Goal: Task Accomplishment & Management: Complete application form

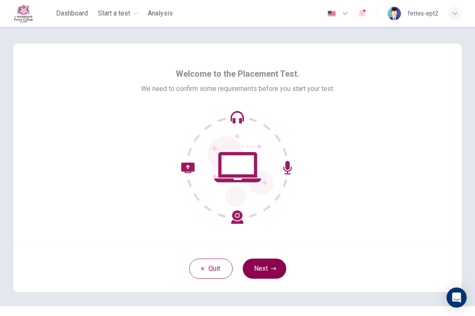
click at [266, 272] on button "Next" at bounding box center [265, 268] width 44 height 20
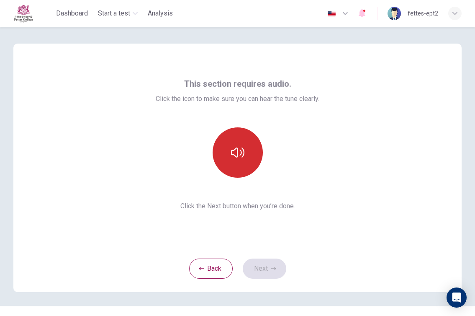
click at [244, 153] on button "button" at bounding box center [238, 152] width 50 height 50
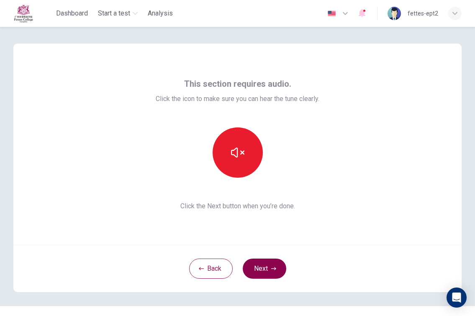
click at [270, 271] on button "Next" at bounding box center [265, 268] width 44 height 20
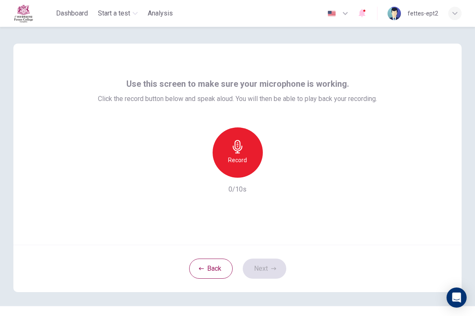
click at [246, 158] on div "Record" at bounding box center [238, 152] width 50 height 50
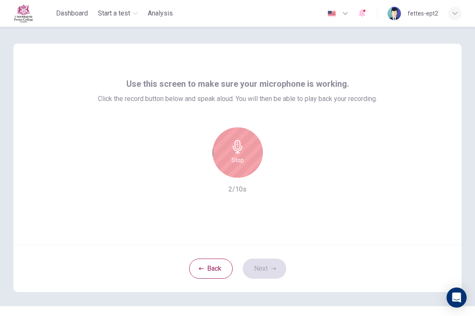
click at [246, 158] on div "Stop" at bounding box center [238, 152] width 50 height 50
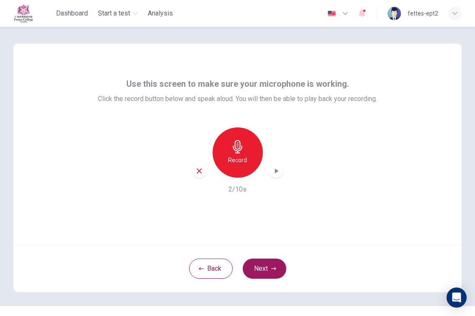
click at [275, 173] on icon "button" at bounding box center [276, 171] width 8 height 8
click at [275, 266] on icon "button" at bounding box center [273, 268] width 5 height 5
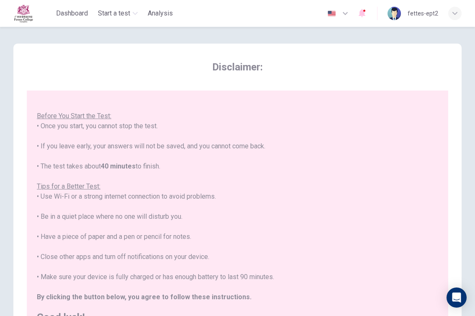
scroll to position [9, 0]
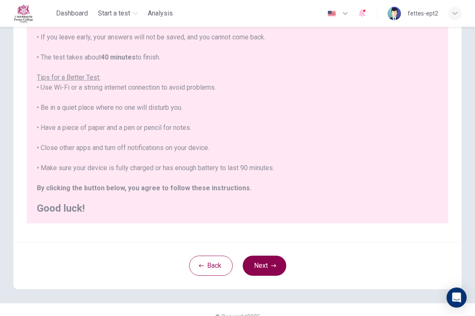
click at [266, 265] on button "Next" at bounding box center [265, 265] width 44 height 20
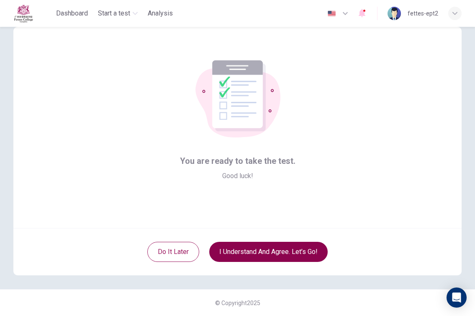
scroll to position [17, 0]
click at [261, 251] on button "I understand and agree. Let’s go!" at bounding box center [268, 251] width 118 height 20
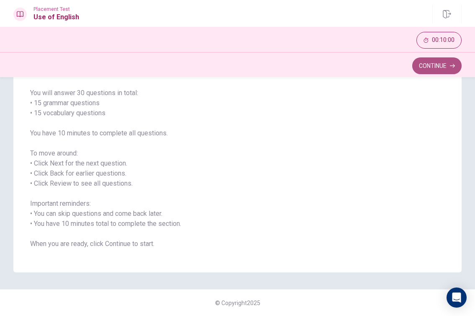
click at [423, 59] on button "Continue" at bounding box center [436, 65] width 49 height 17
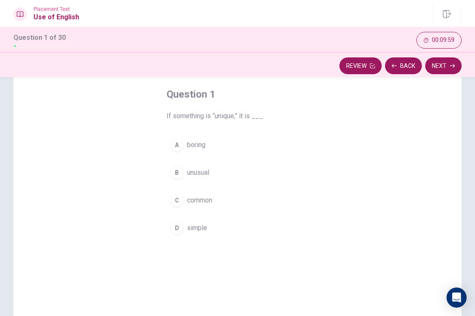
scroll to position [39, 0]
click at [208, 197] on span "common" at bounding box center [199, 201] width 25 height 10
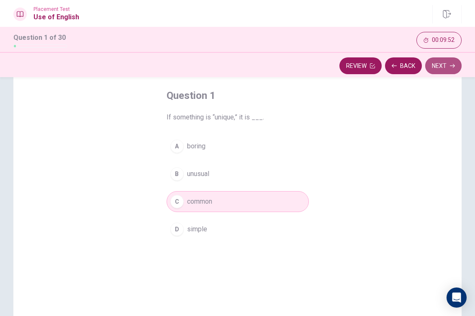
click at [437, 66] on button "Next" at bounding box center [443, 65] width 36 height 17
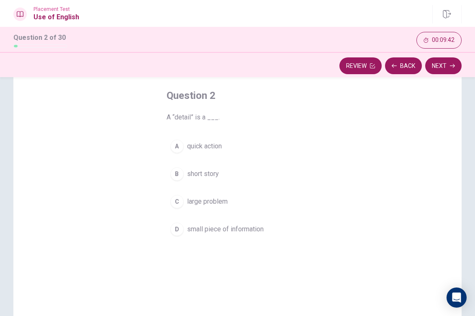
click at [205, 148] on span "quick action" at bounding box center [204, 146] width 35 height 10
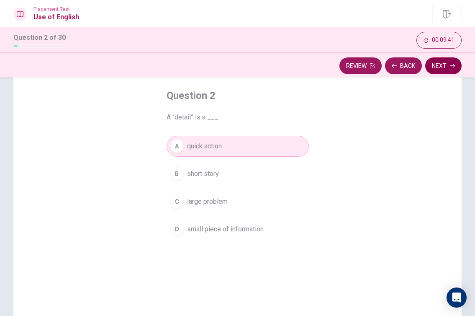
click at [445, 62] on button "Next" at bounding box center [443, 65] width 36 height 17
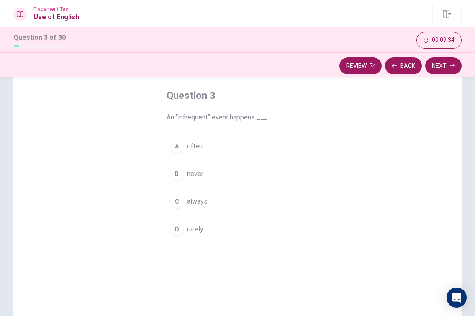
click at [201, 144] on span "often" at bounding box center [194, 146] width 15 height 10
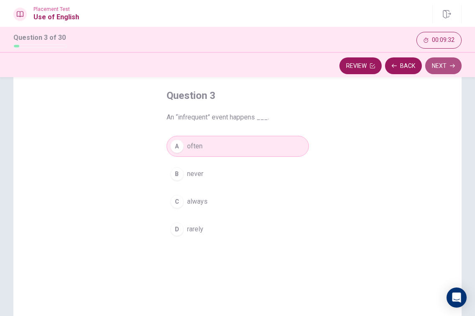
click at [439, 71] on button "Next" at bounding box center [443, 65] width 36 height 17
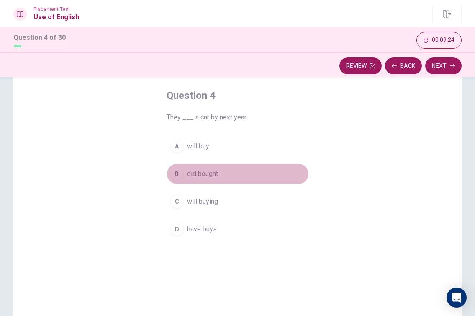
click at [214, 169] on span "did bought" at bounding box center [202, 174] width 31 height 10
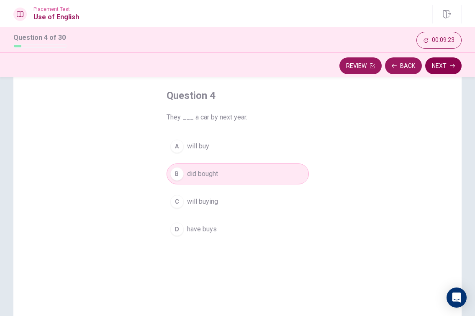
click at [444, 71] on button "Next" at bounding box center [443, 65] width 36 height 17
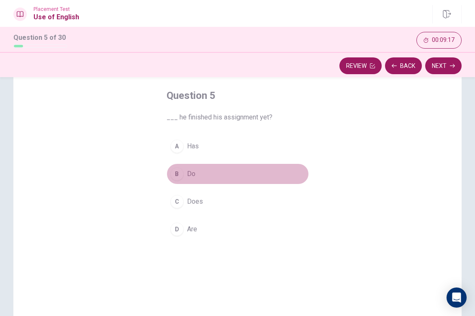
click at [189, 170] on span "Do" at bounding box center [191, 174] width 8 height 10
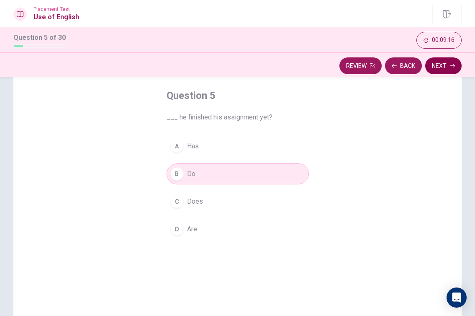
click at [454, 67] on icon "button" at bounding box center [452, 65] width 5 height 5
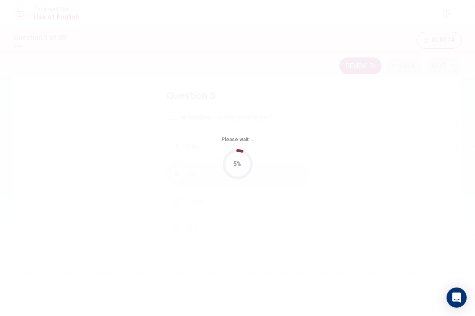
scroll to position [0, 0]
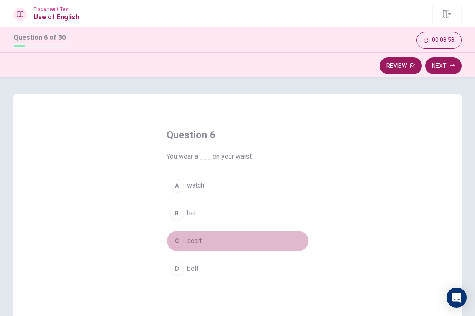
click at [190, 239] on span "scarf" at bounding box center [194, 241] width 15 height 10
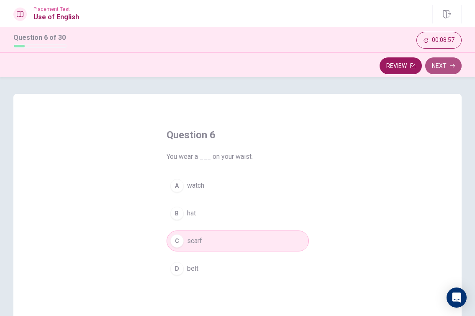
click at [444, 64] on button "Next" at bounding box center [443, 65] width 36 height 17
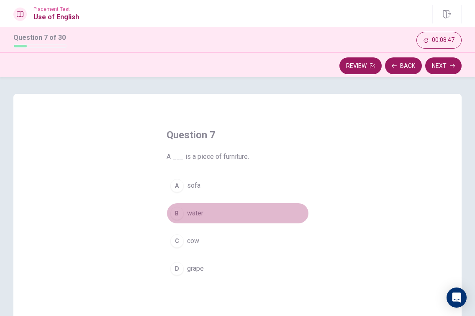
click at [199, 210] on span "water" at bounding box center [195, 213] width 16 height 10
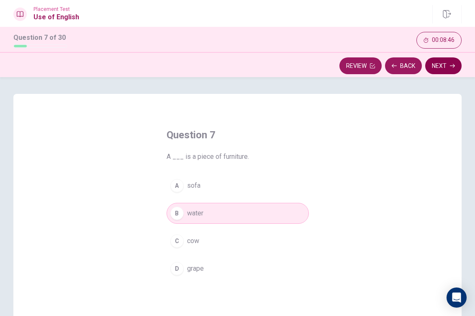
click at [444, 61] on button "Next" at bounding box center [443, 65] width 36 height 17
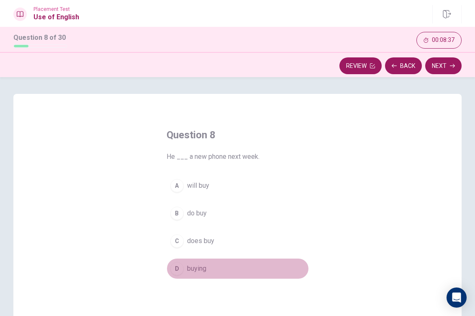
click at [185, 267] on button "D buying" at bounding box center [238, 268] width 142 height 21
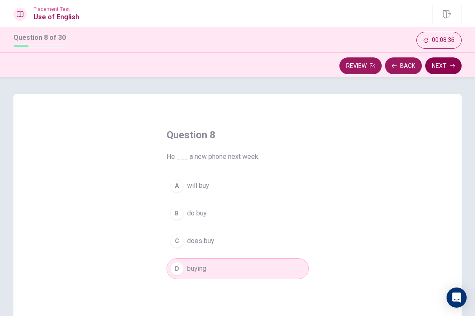
click at [450, 65] on icon "button" at bounding box center [452, 65] width 5 height 5
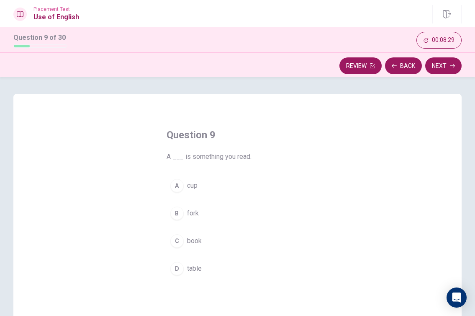
click at [187, 238] on span "book" at bounding box center [194, 241] width 15 height 10
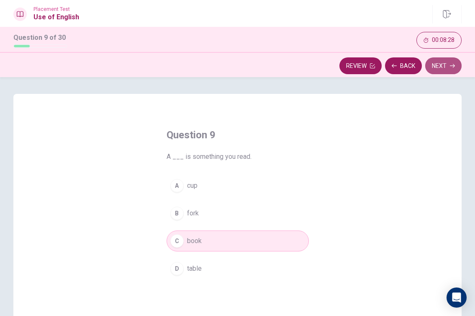
click at [437, 69] on button "Next" at bounding box center [443, 65] width 36 height 17
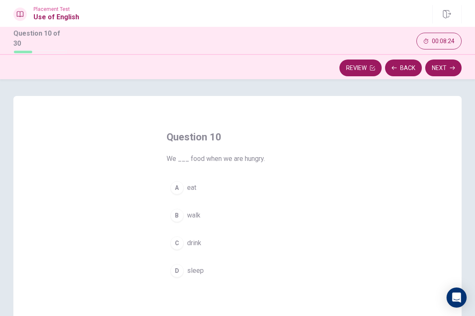
click at [193, 185] on span "eat" at bounding box center [191, 187] width 9 height 10
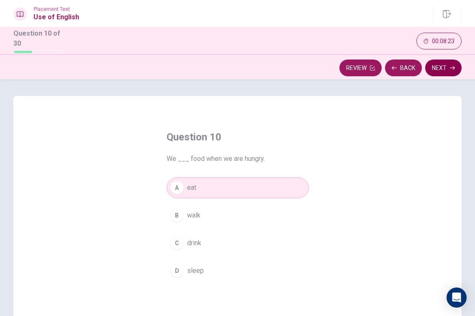
click at [443, 64] on button "Next" at bounding box center [443, 67] width 36 height 17
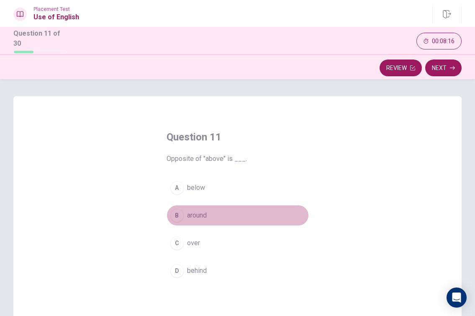
click at [192, 210] on span "around" at bounding box center [197, 215] width 20 height 10
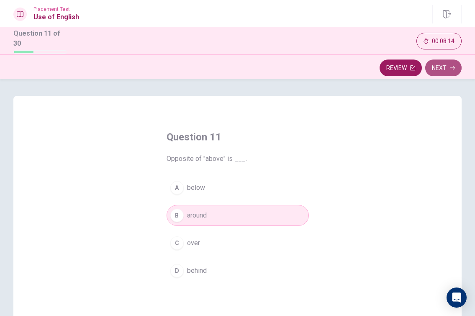
click at [451, 67] on icon "button" at bounding box center [452, 67] width 5 height 5
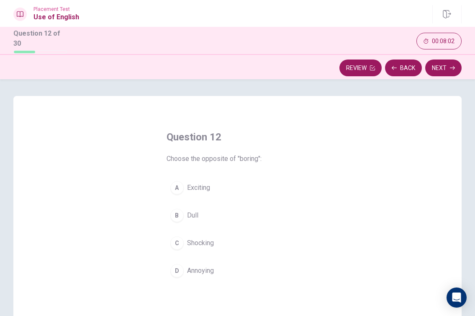
click at [208, 190] on span "Exciting" at bounding box center [198, 187] width 23 height 10
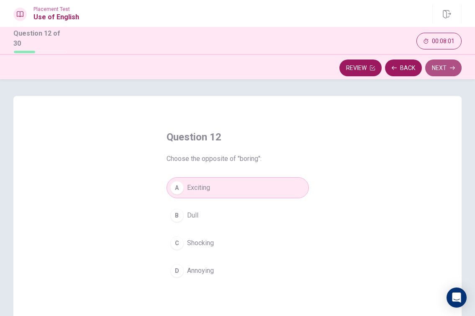
click at [436, 64] on button "Next" at bounding box center [443, 67] width 36 height 17
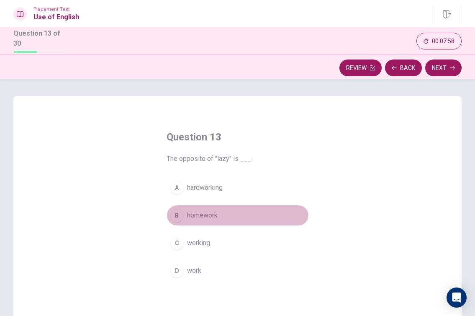
click at [218, 210] on button "B homework" at bounding box center [238, 215] width 142 height 21
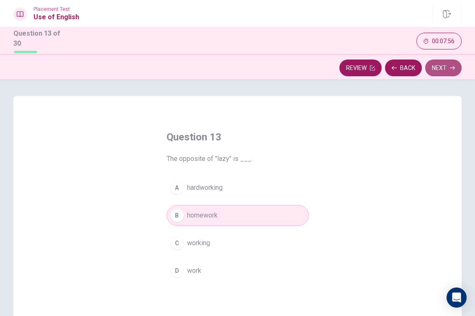
click at [444, 64] on button "Next" at bounding box center [443, 67] width 36 height 17
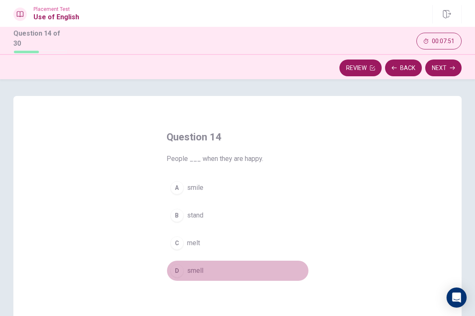
click at [190, 268] on span "smell" at bounding box center [195, 270] width 16 height 10
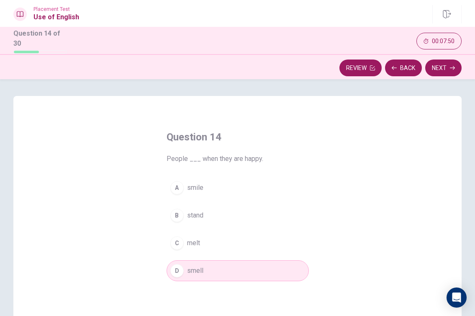
click at [450, 75] on div "Review Back Next" at bounding box center [237, 66] width 475 height 25
click at [440, 65] on button "Next" at bounding box center [443, 67] width 36 height 17
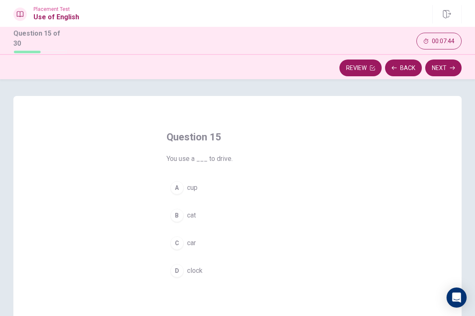
click at [175, 182] on div "A" at bounding box center [176, 187] width 13 height 13
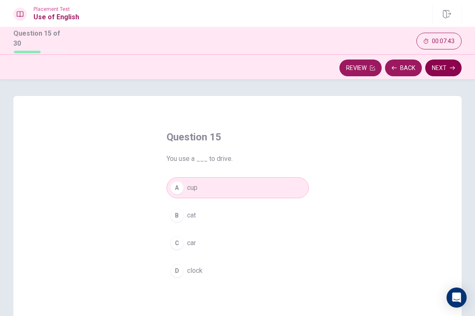
click at [441, 67] on button "Next" at bounding box center [443, 67] width 36 height 17
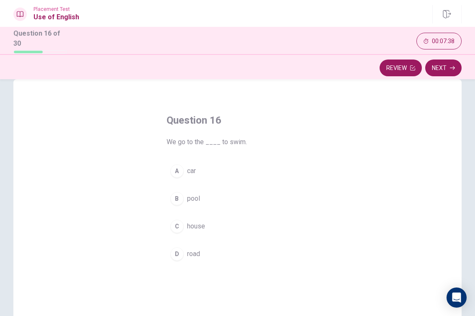
scroll to position [17, 0]
click at [203, 223] on span "house" at bounding box center [196, 226] width 18 height 10
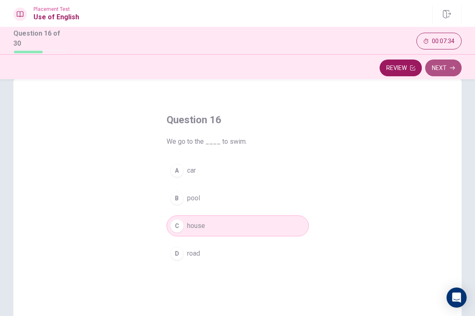
click at [443, 67] on button "Next" at bounding box center [443, 67] width 36 height 17
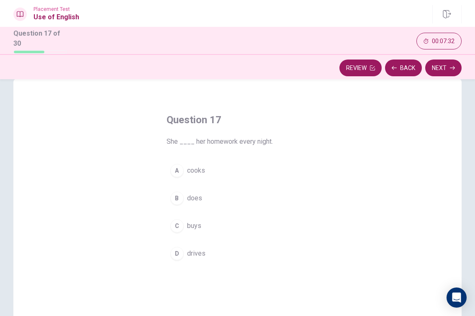
click at [203, 169] on span "cooks" at bounding box center [196, 170] width 18 height 10
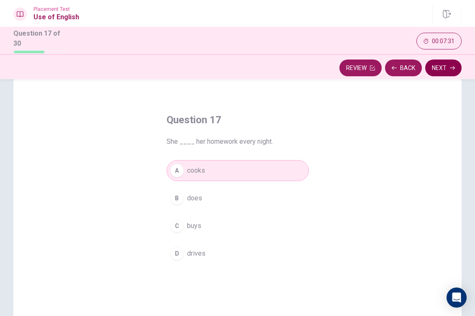
click at [441, 65] on button "Next" at bounding box center [443, 67] width 36 height 17
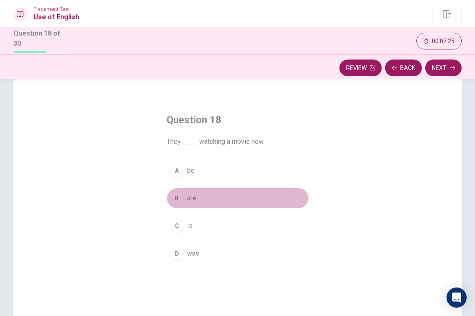
click at [194, 197] on span "are" at bounding box center [191, 198] width 9 height 10
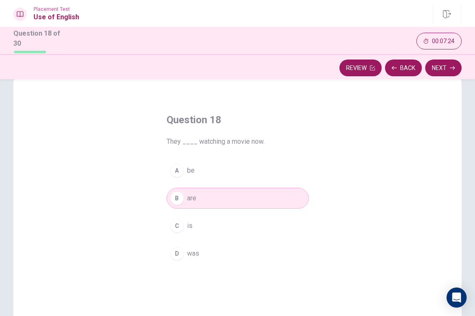
click at [213, 217] on button "C is" at bounding box center [238, 225] width 142 height 21
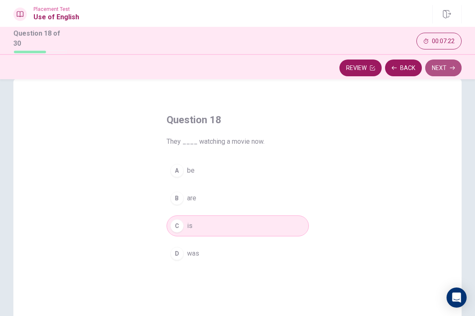
click at [435, 64] on button "Next" at bounding box center [443, 67] width 36 height 17
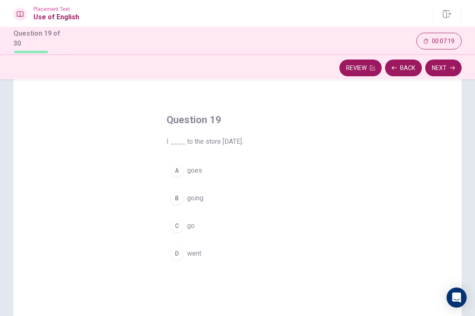
click at [193, 170] on span "goes" at bounding box center [194, 170] width 15 height 10
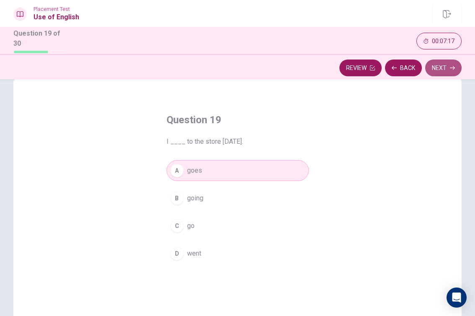
click at [447, 65] on button "Next" at bounding box center [443, 67] width 36 height 17
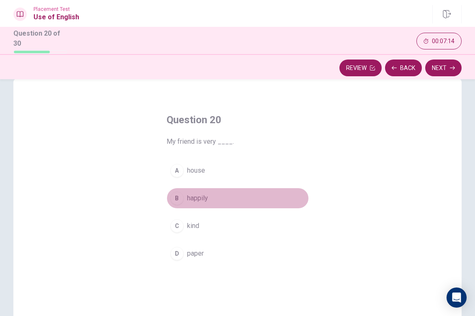
click at [204, 196] on span "happily" at bounding box center [197, 198] width 21 height 10
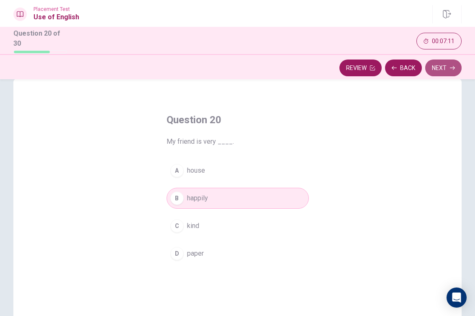
click at [448, 68] on button "Next" at bounding box center [443, 67] width 36 height 17
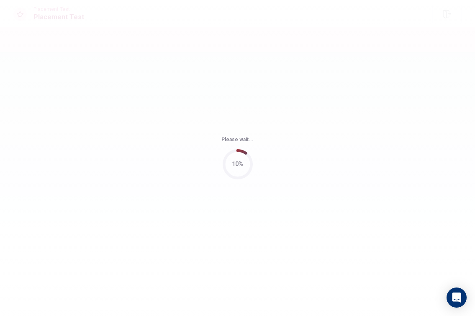
scroll to position [0, 0]
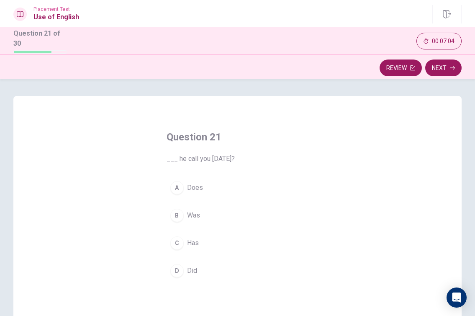
click at [196, 184] on span "Does" at bounding box center [195, 187] width 16 height 10
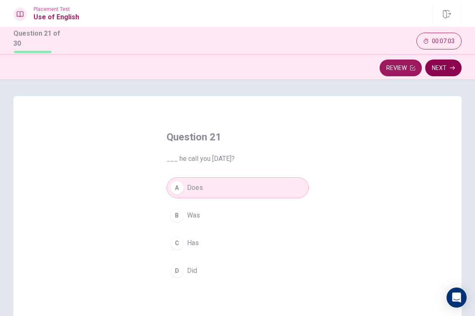
click at [444, 65] on button "Next" at bounding box center [443, 67] width 36 height 17
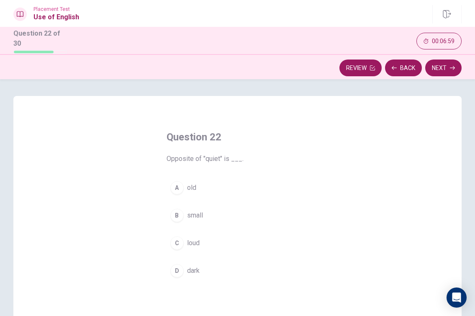
click at [191, 185] on span "old" at bounding box center [191, 187] width 9 height 10
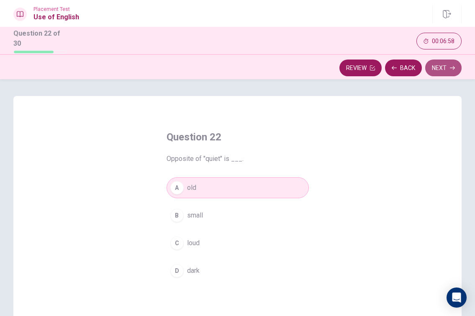
click at [443, 67] on button "Next" at bounding box center [443, 67] width 36 height 17
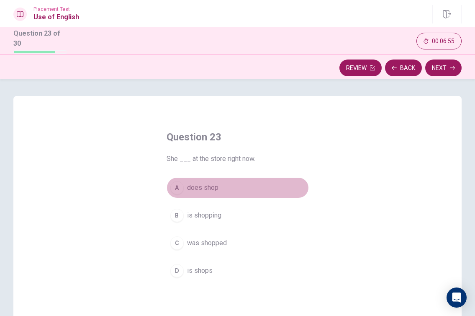
click at [201, 183] on span "does shop" at bounding box center [202, 187] width 31 height 10
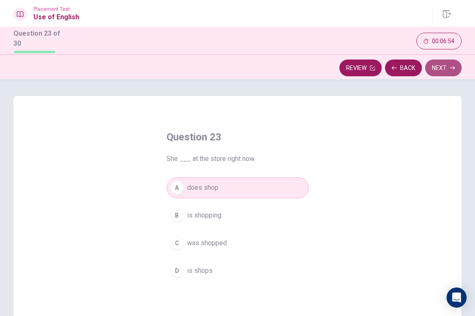
click at [444, 64] on button "Next" at bounding box center [443, 67] width 36 height 17
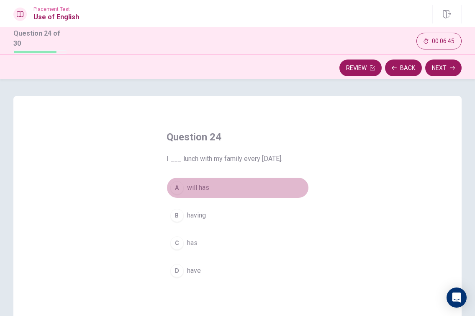
click at [203, 182] on span "will has" at bounding box center [198, 187] width 22 height 10
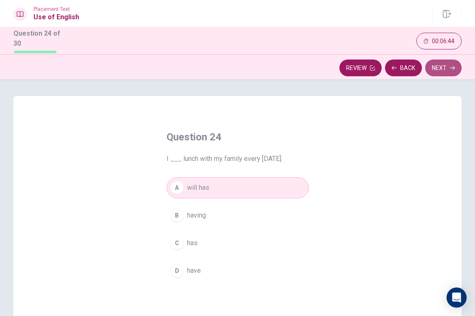
click at [442, 68] on button "Next" at bounding box center [443, 67] width 36 height 17
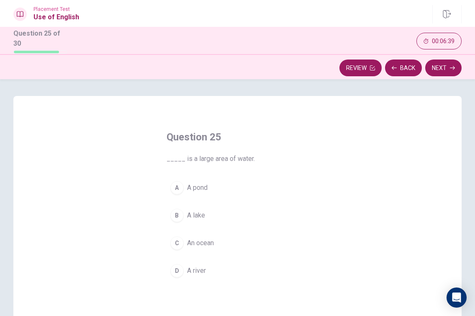
click at [206, 185] on span "A pond" at bounding box center [197, 187] width 21 height 10
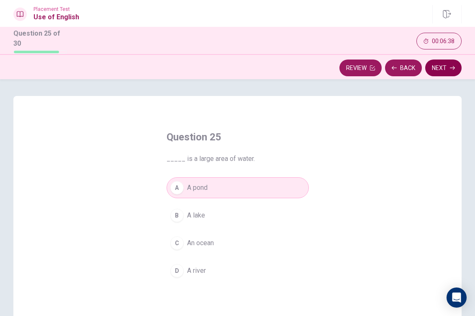
click at [442, 62] on button "Next" at bounding box center [443, 67] width 36 height 17
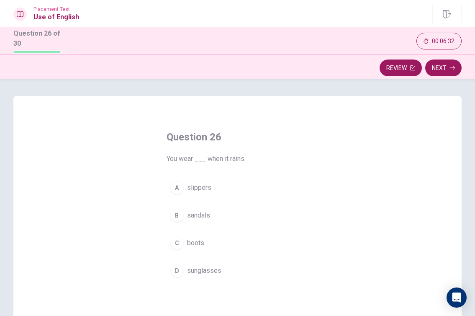
click at [205, 187] on span "slippers" at bounding box center [199, 187] width 24 height 10
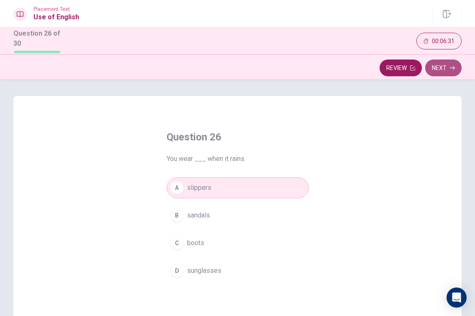
click at [442, 67] on button "Next" at bounding box center [443, 67] width 36 height 17
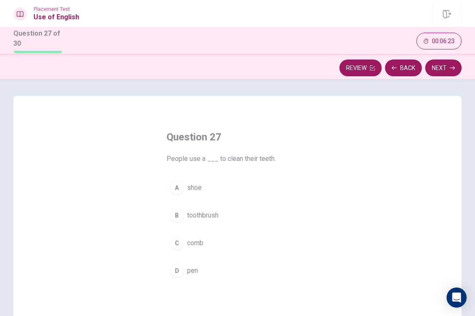
click at [210, 211] on span "toothbrush" at bounding box center [202, 215] width 31 height 10
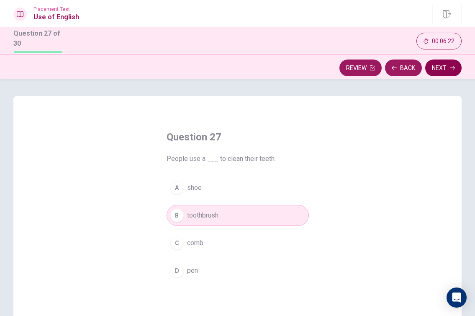
click at [442, 62] on button "Next" at bounding box center [443, 67] width 36 height 17
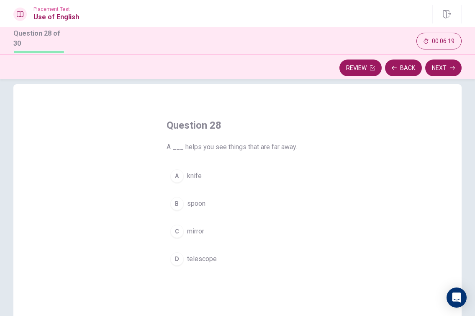
scroll to position [13, 0]
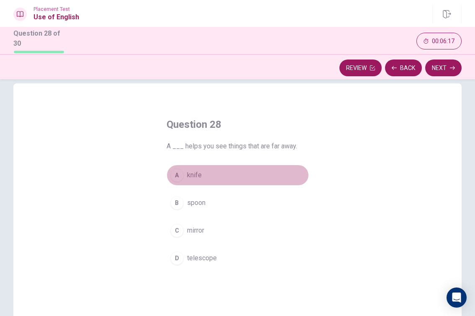
click at [191, 170] on span "knife" at bounding box center [194, 175] width 15 height 10
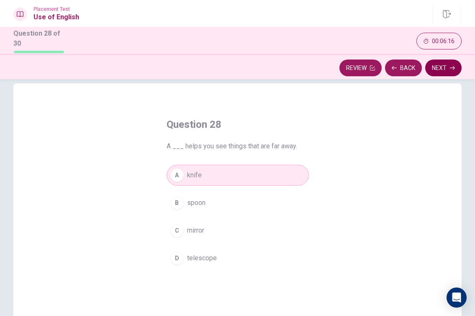
click at [449, 59] on button "Next" at bounding box center [443, 67] width 36 height 17
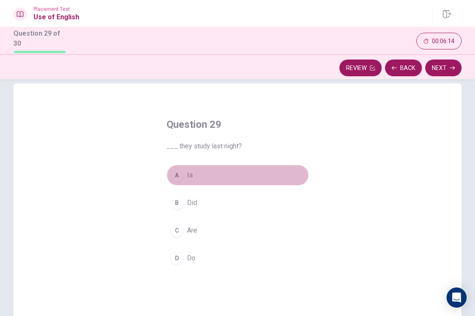
click at [182, 173] on div "A" at bounding box center [176, 174] width 13 height 13
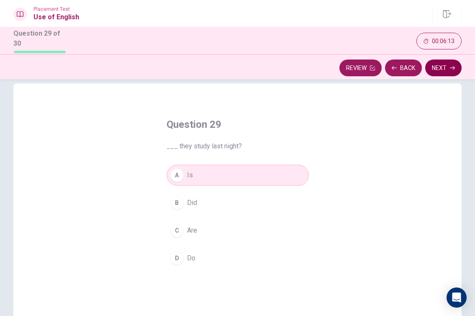
click at [447, 70] on button "Next" at bounding box center [443, 67] width 36 height 17
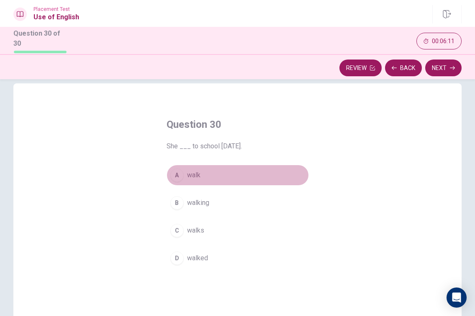
click at [193, 170] on span "walk" at bounding box center [193, 175] width 13 height 10
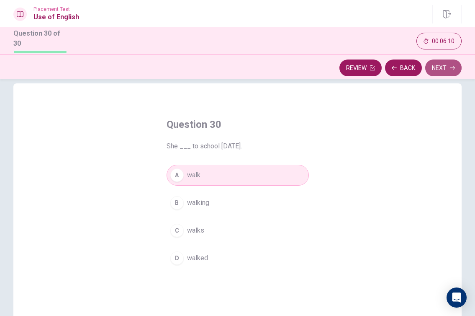
click at [439, 65] on button "Next" at bounding box center [443, 67] width 36 height 17
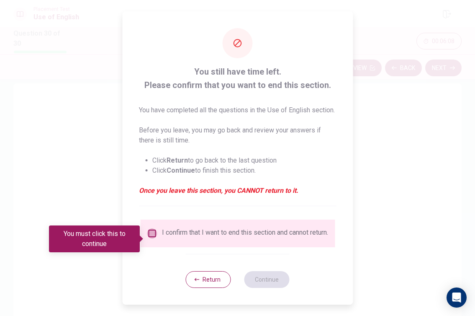
click at [151, 237] on input "You must click this to continue" at bounding box center [152, 233] width 10 height 10
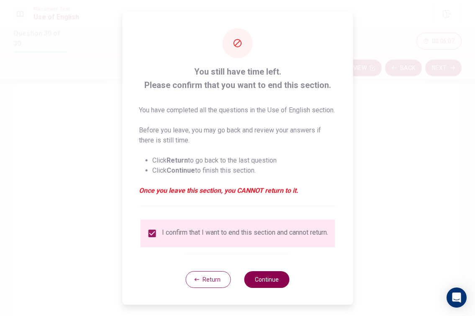
click at [266, 287] on button "Continue" at bounding box center [266, 279] width 45 height 17
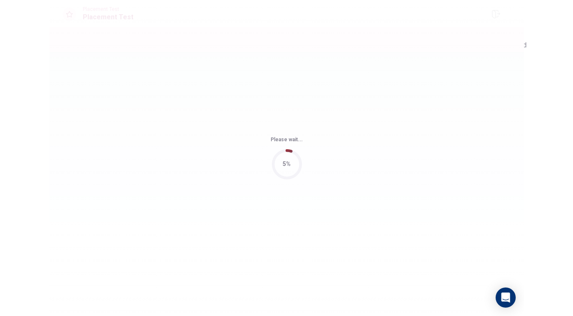
scroll to position [0, 0]
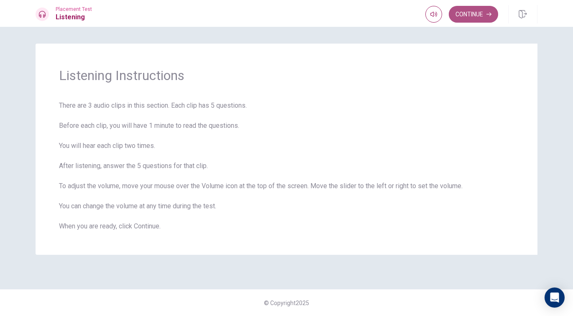
click at [475, 14] on button "Continue" at bounding box center [473, 14] width 49 height 17
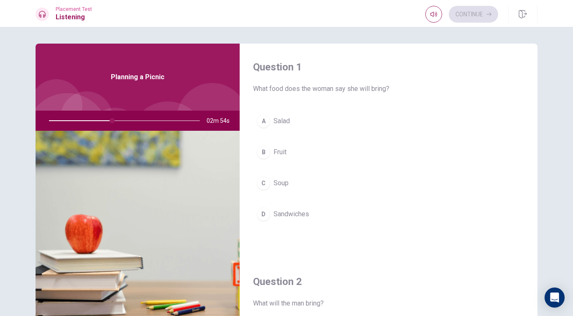
click at [284, 210] on span "Sandwiches" at bounding box center [292, 214] width 36 height 10
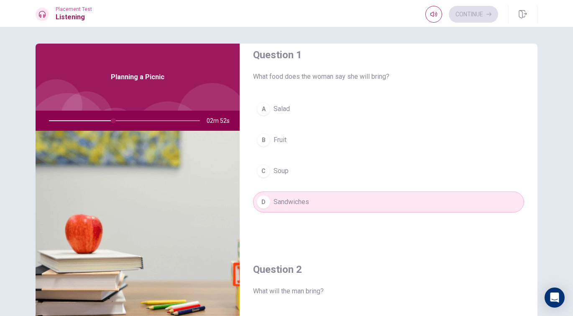
scroll to position [15, 0]
click at [281, 128] on button "B Fruit" at bounding box center [388, 137] width 271 height 21
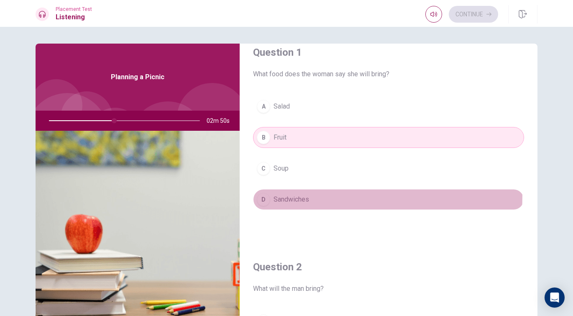
click at [295, 195] on span "Sandwiches" at bounding box center [292, 199] width 36 height 10
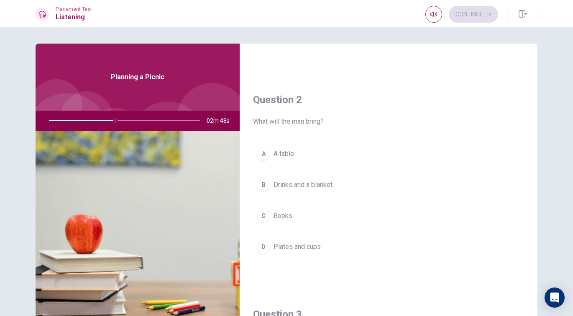
scroll to position [187, 0]
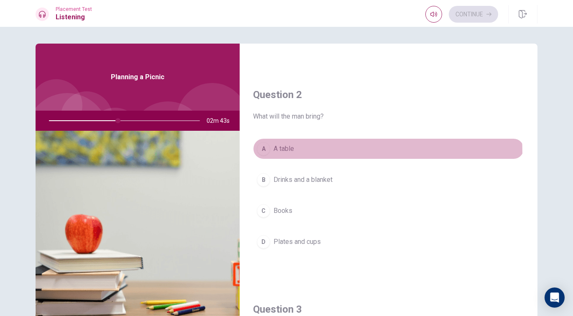
click at [280, 152] on span "A table" at bounding box center [284, 149] width 21 height 10
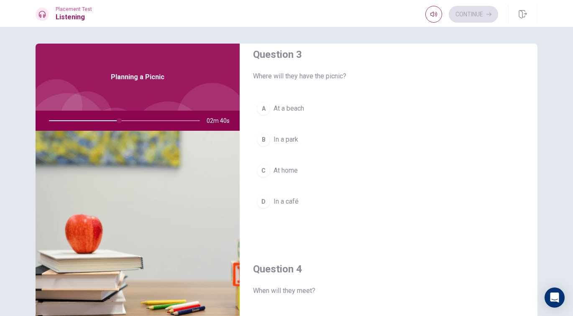
scroll to position [441, 0]
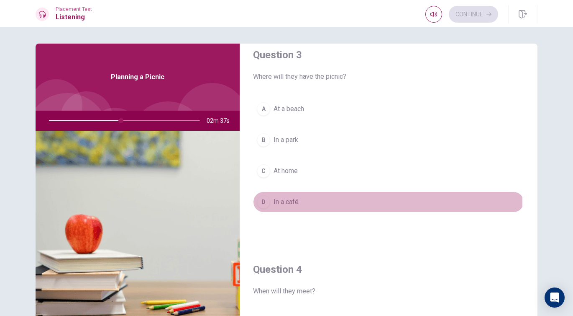
click at [288, 202] on span "In a café" at bounding box center [286, 202] width 25 height 10
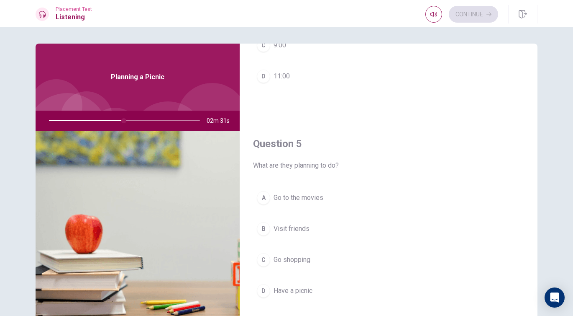
scroll to position [780, 0]
click at [300, 289] on span "Have a picnic" at bounding box center [293, 290] width 39 height 10
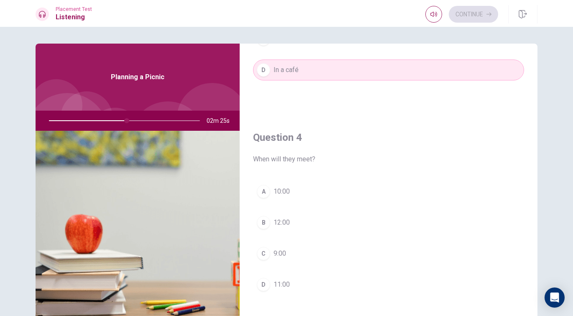
scroll to position [575, 0]
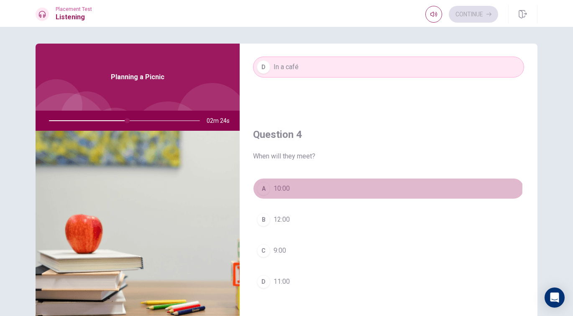
click at [289, 187] on button "A 10:00" at bounding box center [388, 188] width 271 height 21
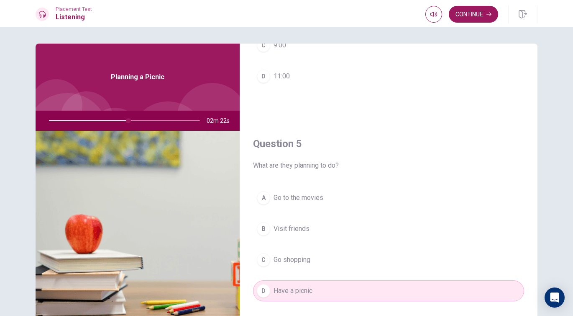
scroll to position [780, 0]
click at [306, 228] on span "Visit friends" at bounding box center [292, 228] width 36 height 10
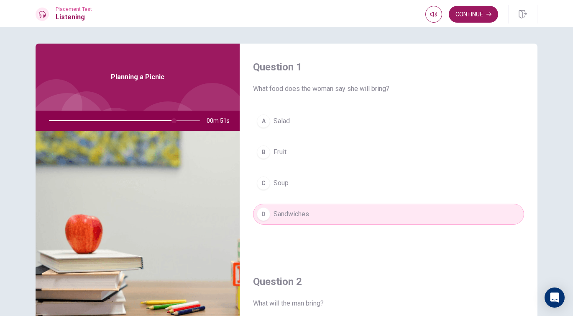
scroll to position [0, 0]
click at [288, 151] on button "B Fruit" at bounding box center [388, 151] width 271 height 21
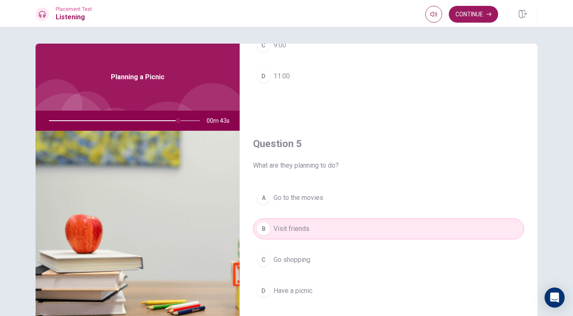
scroll to position [780, 0]
click at [464, 16] on button "Continue" at bounding box center [473, 14] width 49 height 17
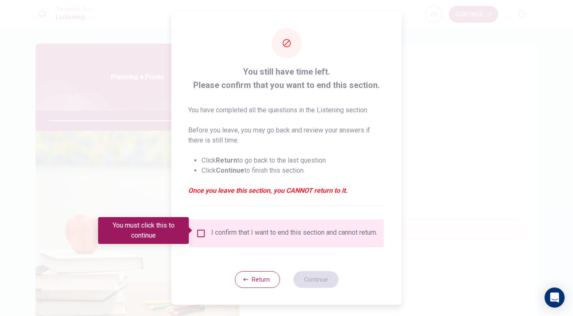
click at [200, 229] on input "You must click this to continue" at bounding box center [201, 233] width 10 height 10
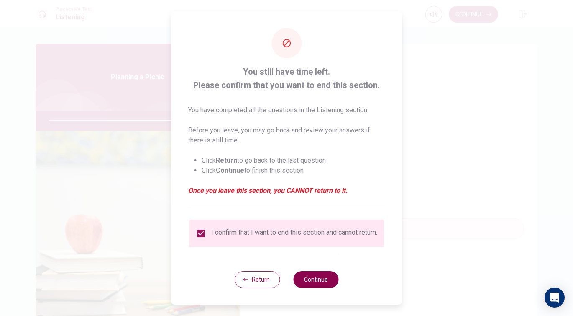
click at [308, 285] on button "Continue" at bounding box center [315, 279] width 45 height 17
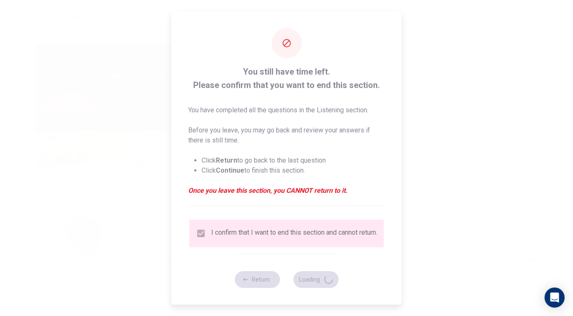
type input "88"
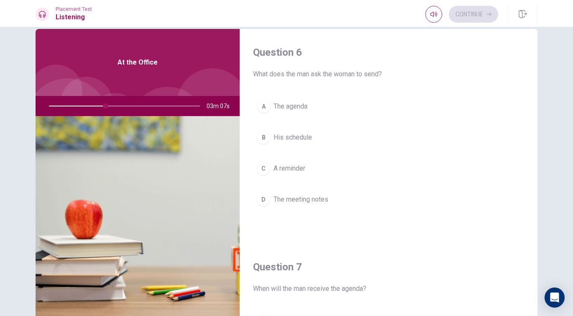
scroll to position [0, 0]
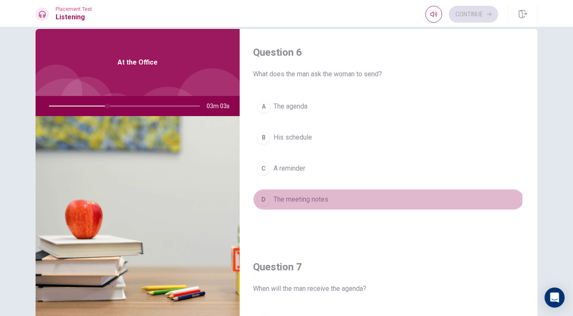
click at [309, 197] on span "The meeting notes" at bounding box center [301, 199] width 55 height 10
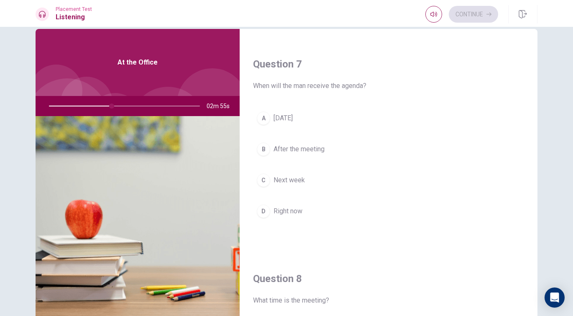
scroll to position [203, 0]
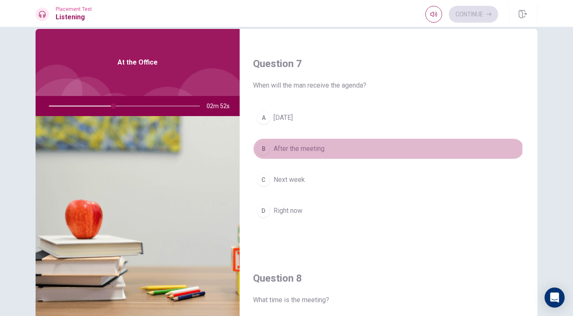
click at [302, 149] on span "After the meeting" at bounding box center [299, 149] width 51 height 10
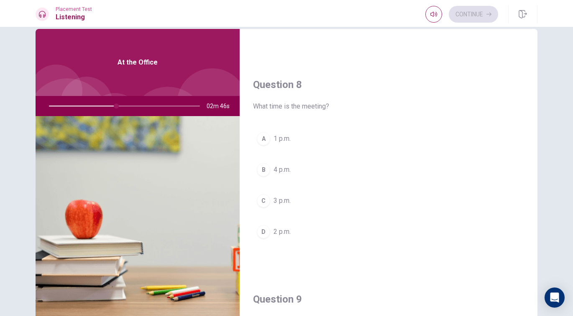
scroll to position [384, 0]
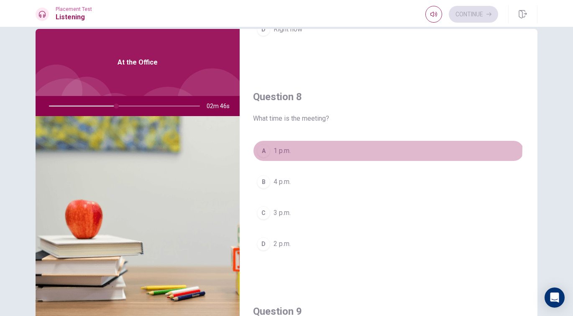
click at [288, 145] on button "A 1 p.m." at bounding box center [388, 150] width 271 height 21
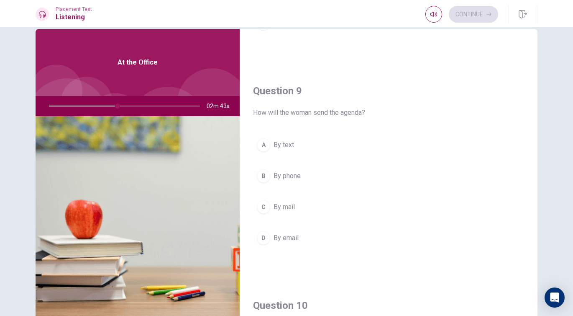
scroll to position [608, 0]
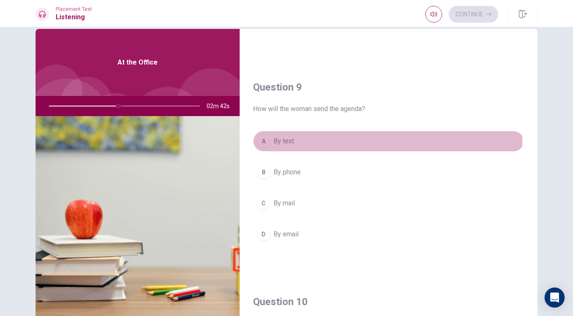
click at [313, 141] on button "A By text" at bounding box center [388, 141] width 271 height 21
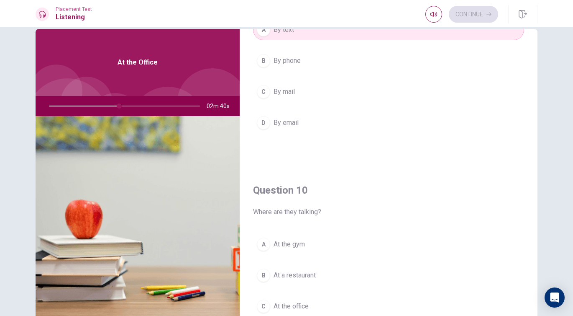
scroll to position [721, 0]
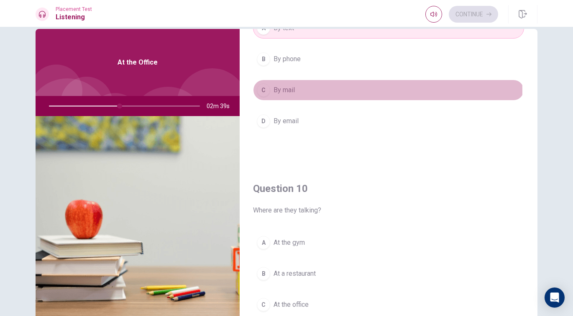
click at [304, 91] on button "C By mail" at bounding box center [388, 90] width 271 height 21
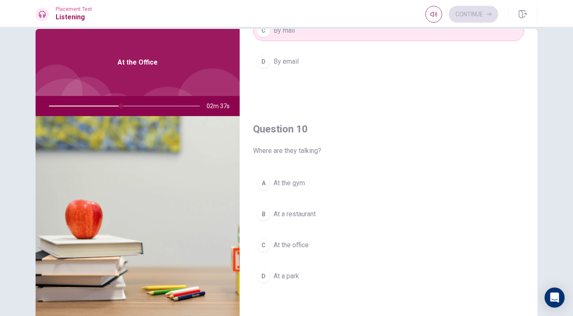
scroll to position [28, 0]
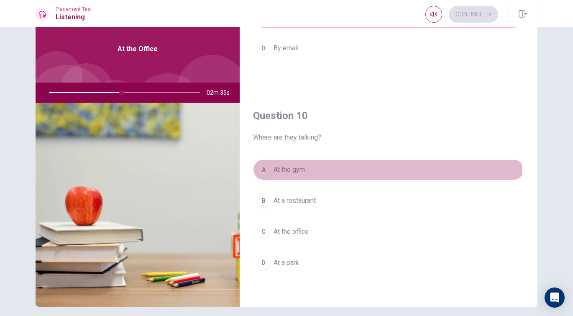
click at [316, 167] on button "A At the gym" at bounding box center [388, 169] width 271 height 21
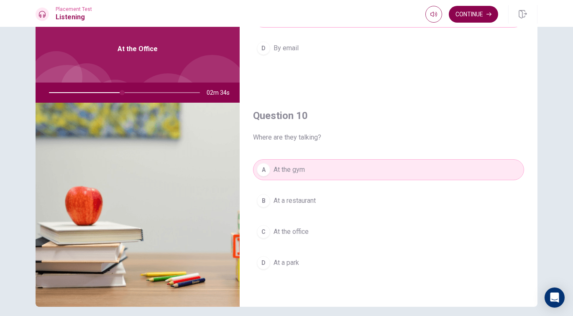
click at [469, 21] on button "Continue" at bounding box center [473, 14] width 49 height 17
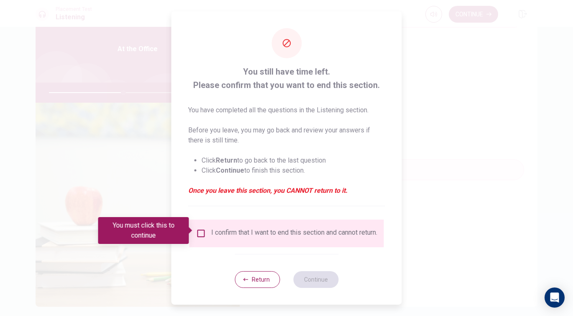
click at [203, 232] on input "You must click this to continue" at bounding box center [201, 233] width 10 height 10
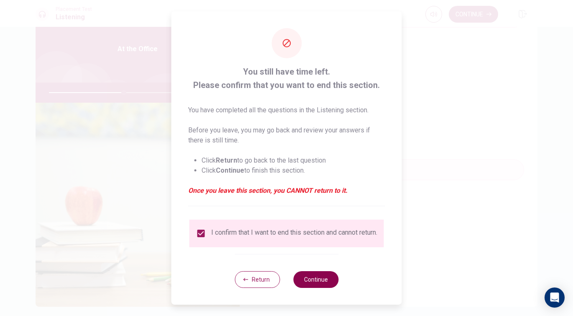
click at [322, 285] on button "Continue" at bounding box center [315, 279] width 45 height 17
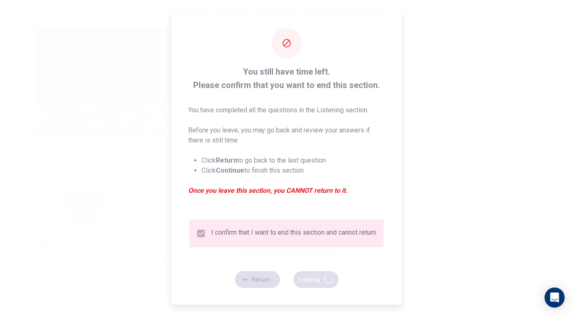
type input "51"
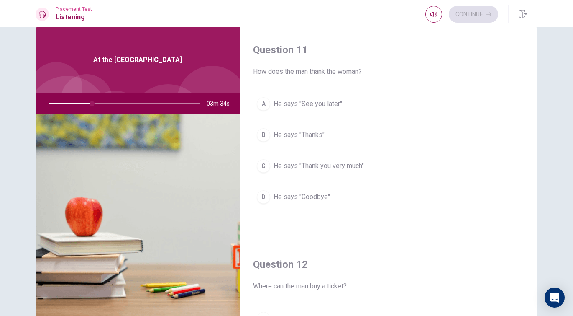
scroll to position [0, 0]
click at [333, 170] on span "He says "Thank you very much"" at bounding box center [319, 166] width 90 height 10
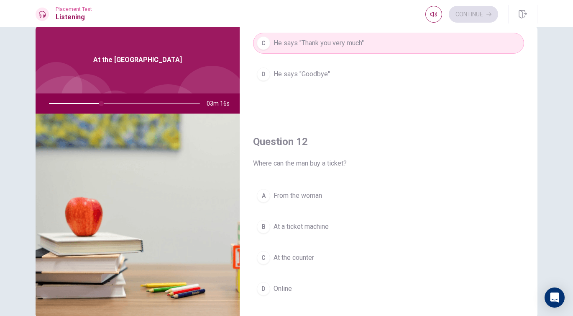
scroll to position [139, 0]
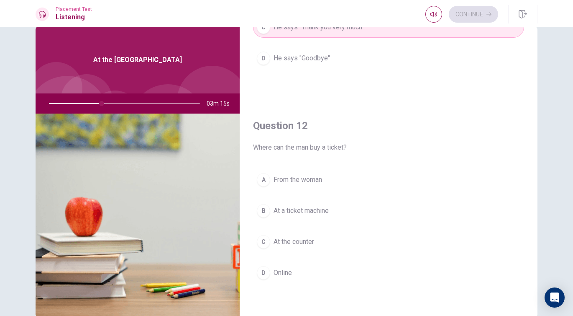
click at [321, 183] on span "From the woman" at bounding box center [298, 180] width 49 height 10
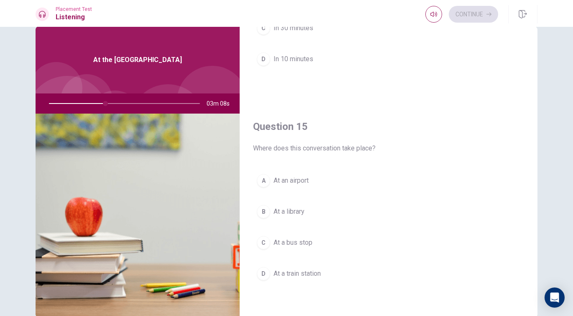
scroll to position [780, 0]
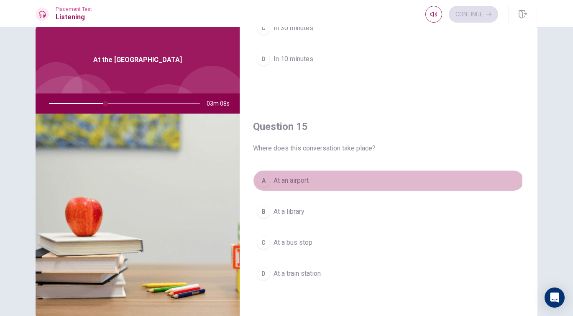
click at [303, 175] on button "A At an airport" at bounding box center [388, 180] width 271 height 21
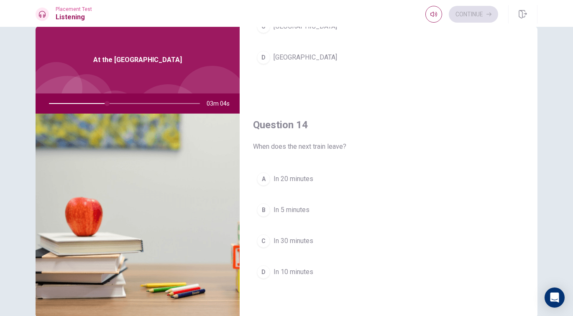
scroll to position [568, 0]
click at [302, 177] on span "In 20 minutes" at bounding box center [294, 178] width 40 height 10
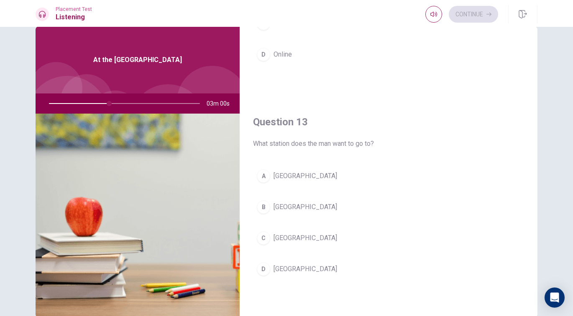
scroll to position [358, 0]
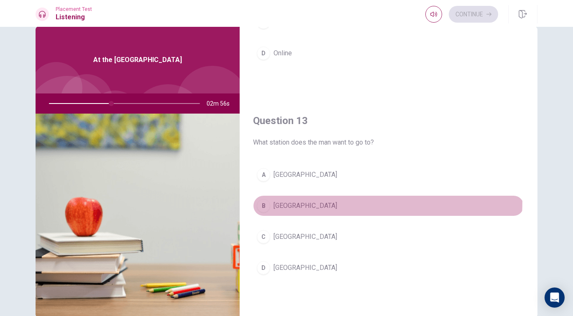
click at [283, 200] on span "[GEOGRAPHIC_DATA]" at bounding box center [306, 205] width 64 height 10
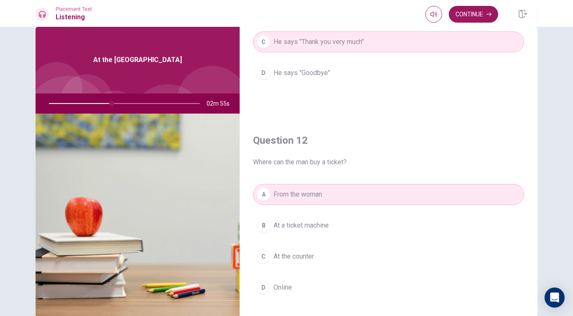
scroll to position [116, 0]
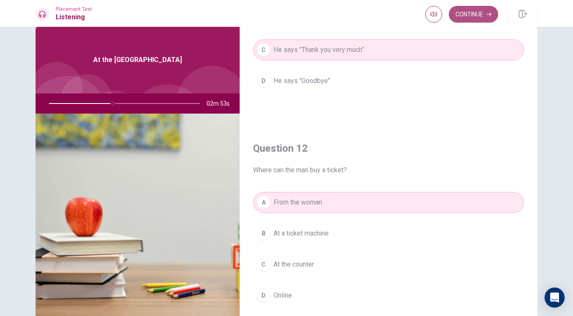
click at [475, 14] on button "Continue" at bounding box center [473, 14] width 49 height 17
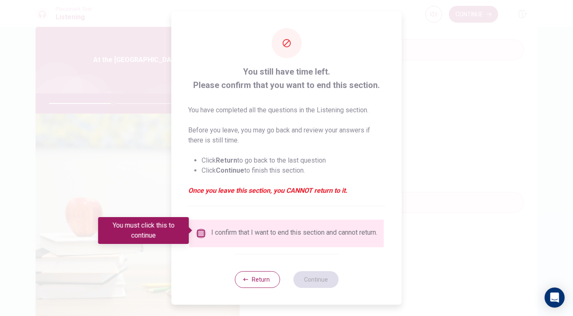
click at [200, 228] on input "You must click this to continue" at bounding box center [201, 233] width 10 height 10
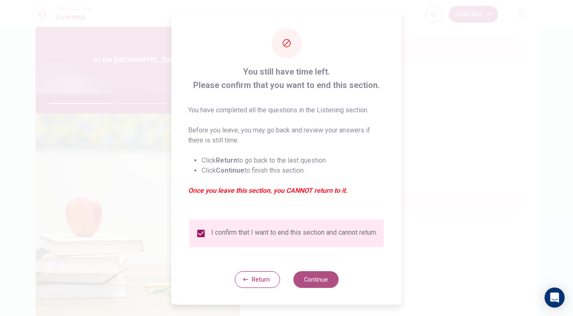
click at [328, 284] on button "Continue" at bounding box center [315, 279] width 45 height 17
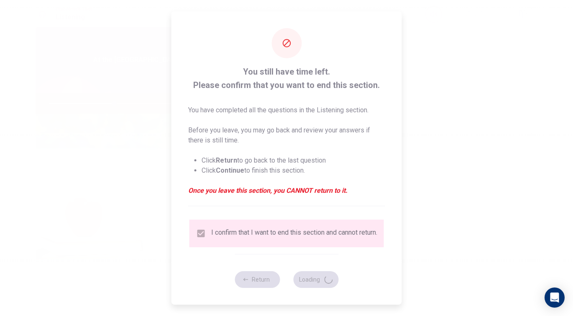
type input "44"
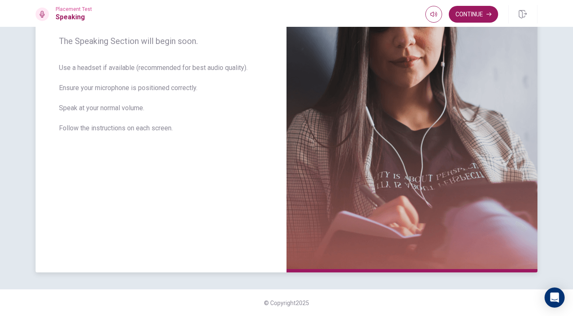
scroll to position [136, 0]
click at [475, 17] on button "Continue" at bounding box center [473, 14] width 49 height 17
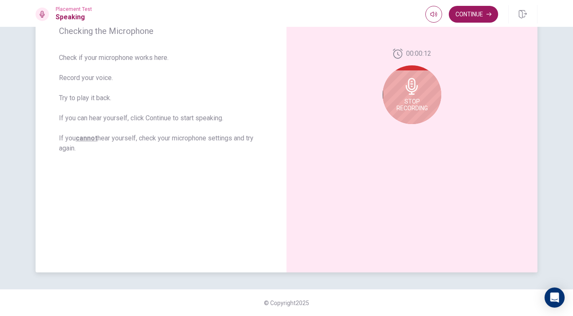
click at [427, 86] on div "Stop Recording" at bounding box center [412, 94] width 59 height 59
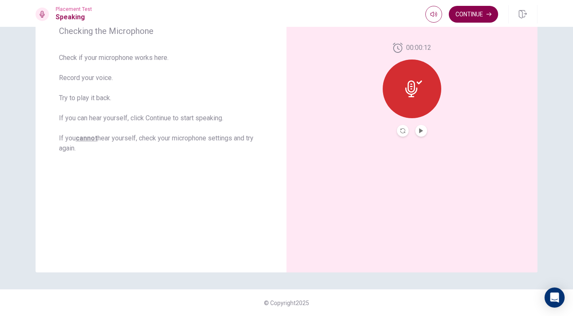
click at [475, 18] on button "Continue" at bounding box center [473, 14] width 49 height 17
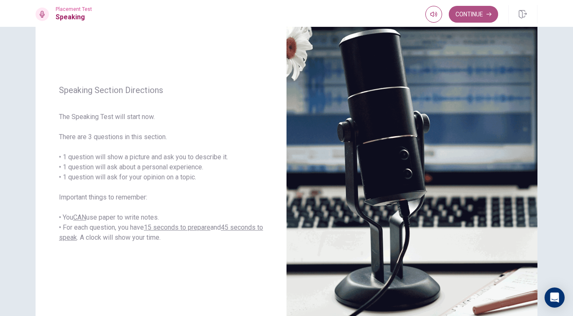
click at [472, 15] on button "Continue" at bounding box center [473, 14] width 49 height 17
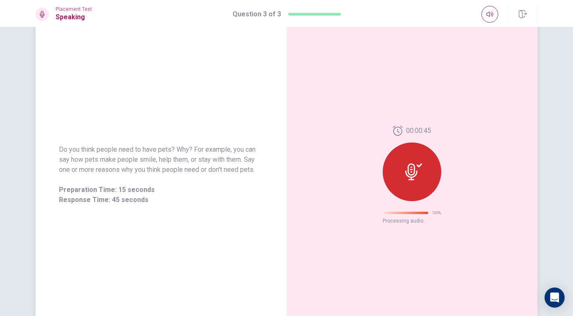
scroll to position [0, 0]
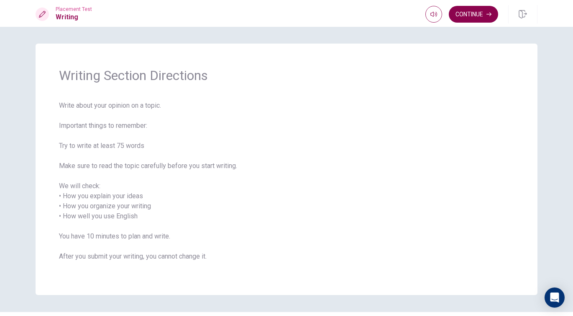
click at [475, 16] on button "Continue" at bounding box center [473, 14] width 49 height 17
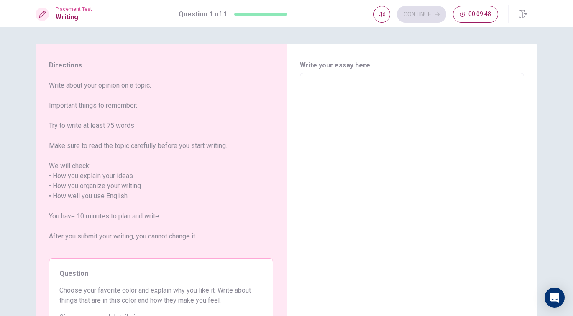
click at [377, 155] on textarea at bounding box center [412, 196] width 213 height 232
type textarea "i"
type textarea "x"
type textarea "i"
type textarea "x"
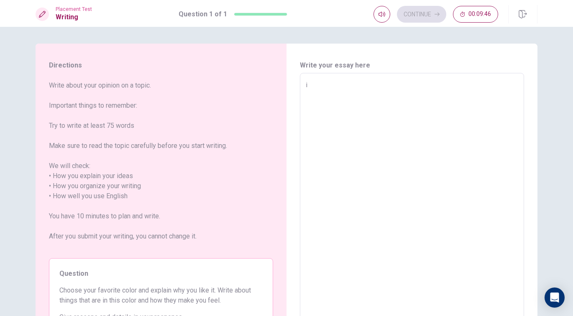
type textarea "i l"
type textarea "x"
type textarea "i li"
type textarea "x"
type textarea "i lik"
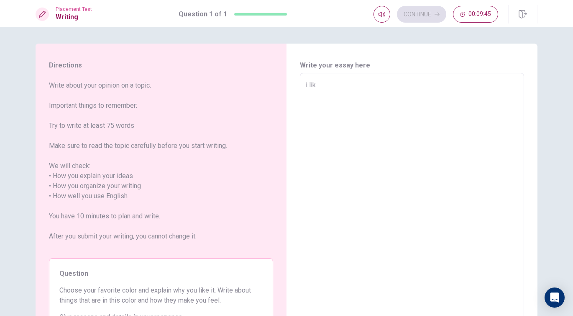
type textarea "x"
type textarea "i like"
type textarea "x"
type textarea "i like"
type textarea "x"
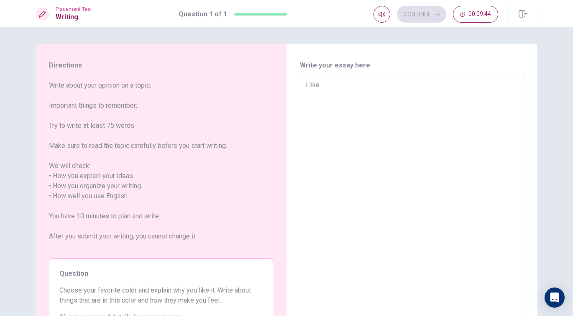
type textarea "i like r"
type textarea "x"
type textarea "i like re"
type textarea "x"
type textarea "i like red"
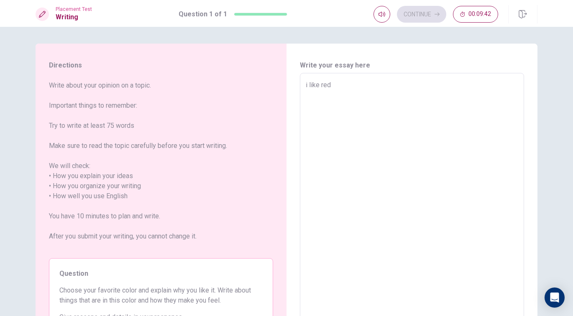
click at [434, 223] on textarea "i like red" at bounding box center [412, 196] width 213 height 232
type textarea "x"
type textarea "i like re"
type textarea "x"
type textarea "i like r"
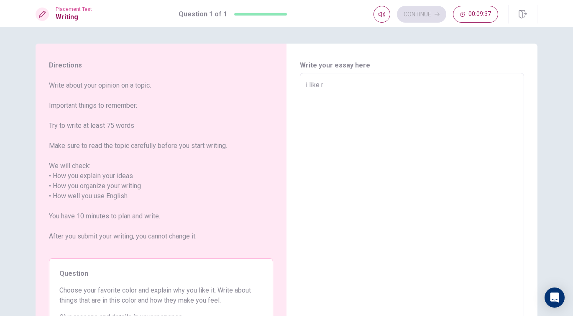
type textarea "x"
type textarea "i like"
type textarea "x"
type textarea "i like"
type textarea "x"
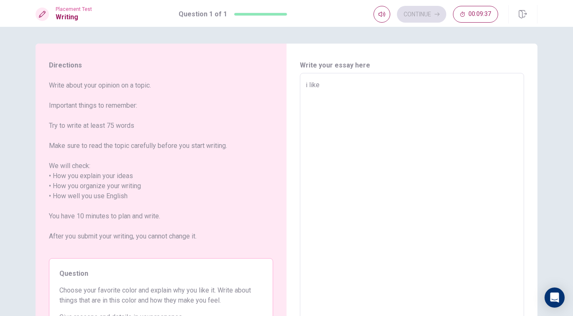
type textarea "i lik"
type textarea "x"
type textarea "i liki"
type textarea "x"
type textarea "i liki"
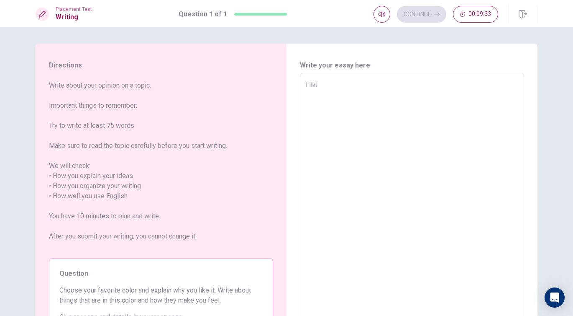
type textarea "x"
type textarea "i liki r"
type textarea "x"
type textarea "i liki re"
type textarea "x"
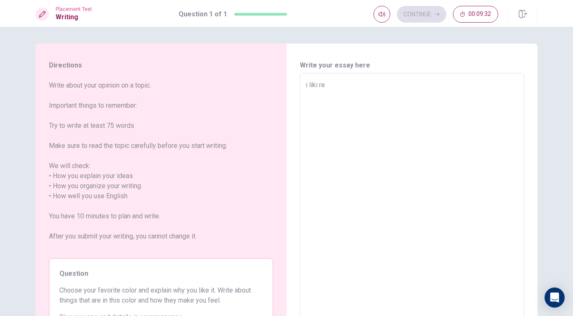
type textarea "i liki red"
type textarea "x"
type textarea "i lik red"
type textarea "x"
type textarea "i like red"
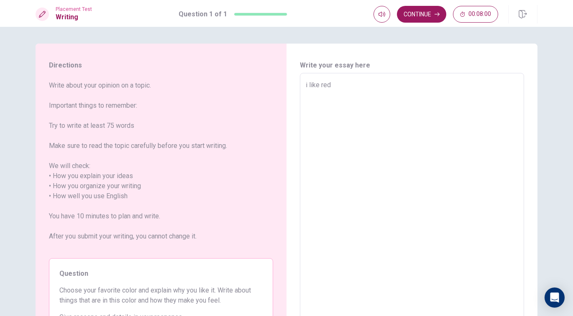
type textarea "x"
type textarea "i like red"
click at [424, 15] on button "Continue" at bounding box center [421, 14] width 49 height 17
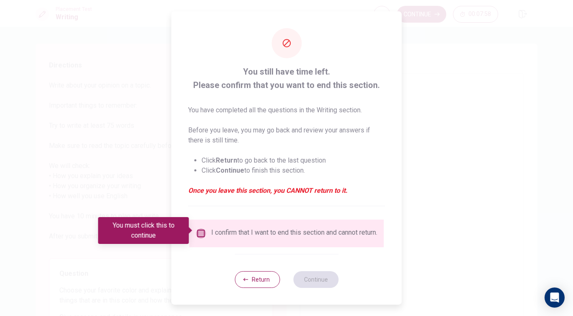
click at [203, 231] on input "You must click this to continue" at bounding box center [201, 233] width 10 height 10
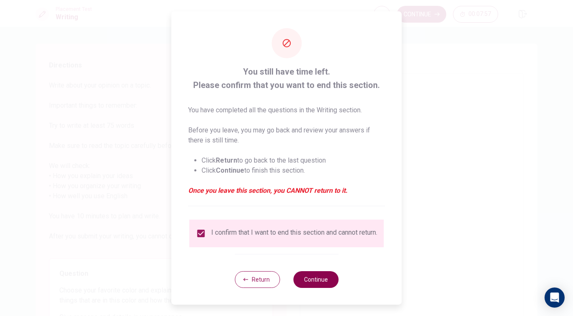
click at [306, 280] on button "Continue" at bounding box center [315, 279] width 45 height 17
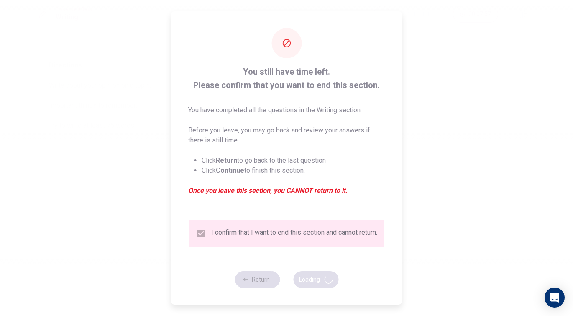
type textarea "x"
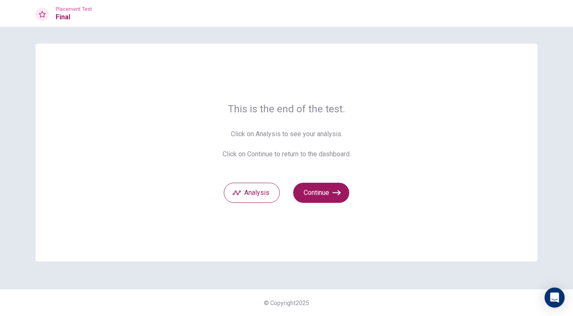
click at [324, 204] on div "This is the end of the test. Click on Analysis to see your analysis. Click on C…" at bounding box center [287, 153] width 502 height 218
click at [326, 194] on button "Continue" at bounding box center [321, 192] width 56 height 20
